Goal: Information Seeking & Learning: Learn about a topic

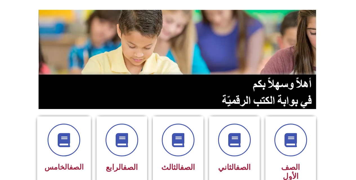
scroll to position [113, 0]
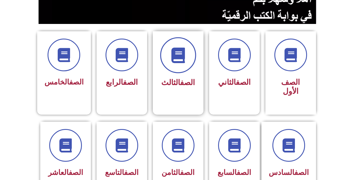
click at [170, 64] on span at bounding box center [178, 55] width 36 height 36
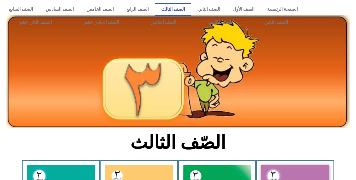
scroll to position [85, 0]
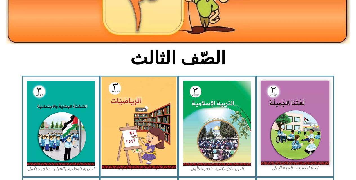
click at [140, 96] on img at bounding box center [139, 123] width 75 height 92
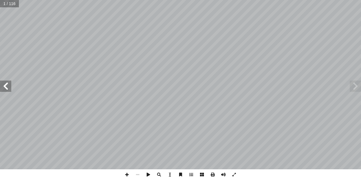
click at [7, 86] on span at bounding box center [5, 86] width 11 height 11
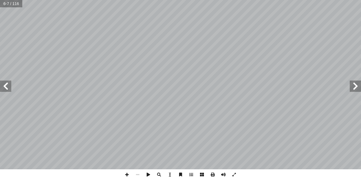
click at [7, 86] on span at bounding box center [5, 86] width 11 height 11
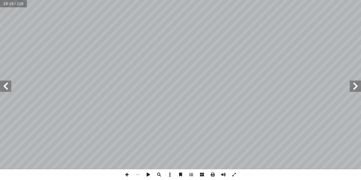
click at [7, 83] on span at bounding box center [5, 86] width 11 height 11
click at [7, 88] on span at bounding box center [5, 86] width 11 height 11
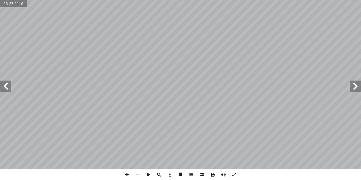
click at [7, 88] on span at bounding box center [5, 86] width 11 height 11
click at [8, 88] on span at bounding box center [5, 86] width 11 height 11
click at [357, 90] on span at bounding box center [354, 86] width 11 height 11
click at [128, 175] on span at bounding box center [126, 174] width 11 height 11
click at [126, 174] on span at bounding box center [126, 174] width 11 height 11
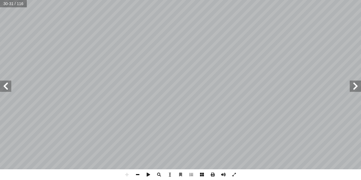
click at [137, 175] on span at bounding box center [137, 174] width 11 height 11
drag, startPoint x: 51, startPoint y: 171, endPoint x: 77, endPoint y: 191, distance: 32.6
click at [77, 51] on html "الصفحة الرئيسية الصف الأول الصف الثاني الصف الثالث الصف الرابع الصف الخامس الصف…" at bounding box center [180, 25] width 361 height 51
click at [5, 88] on span at bounding box center [5, 86] width 11 height 11
click at [125, 174] on span at bounding box center [126, 174] width 11 height 11
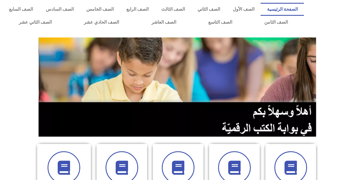
click at [4, 46] on section at bounding box center [178, 87] width 356 height 108
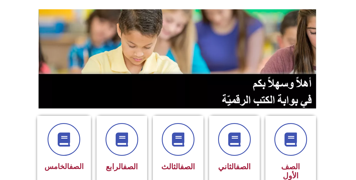
scroll to position [56, 0]
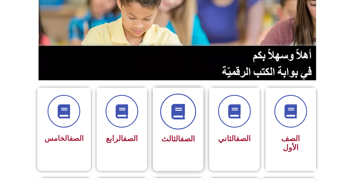
click at [185, 119] on icon at bounding box center [177, 111] width 15 height 15
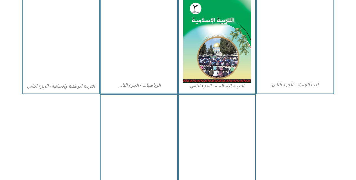
scroll to position [282, 0]
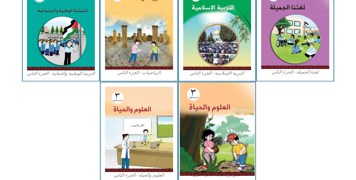
click at [236, 113] on img at bounding box center [217, 129] width 75 height 93
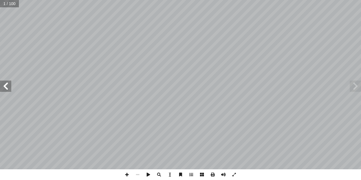
click at [0, 88] on span at bounding box center [5, 86] width 11 height 11
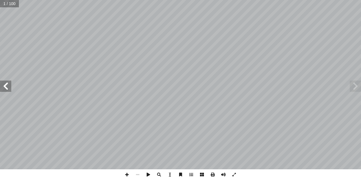
click at [0, 88] on span at bounding box center [5, 86] width 11 height 11
click at [1, 88] on span at bounding box center [5, 86] width 11 height 11
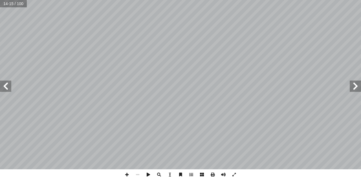
click at [5, 87] on span at bounding box center [5, 86] width 11 height 11
click at [129, 174] on span at bounding box center [126, 174] width 11 height 11
